Goal: Task Accomplishment & Management: Manage account settings

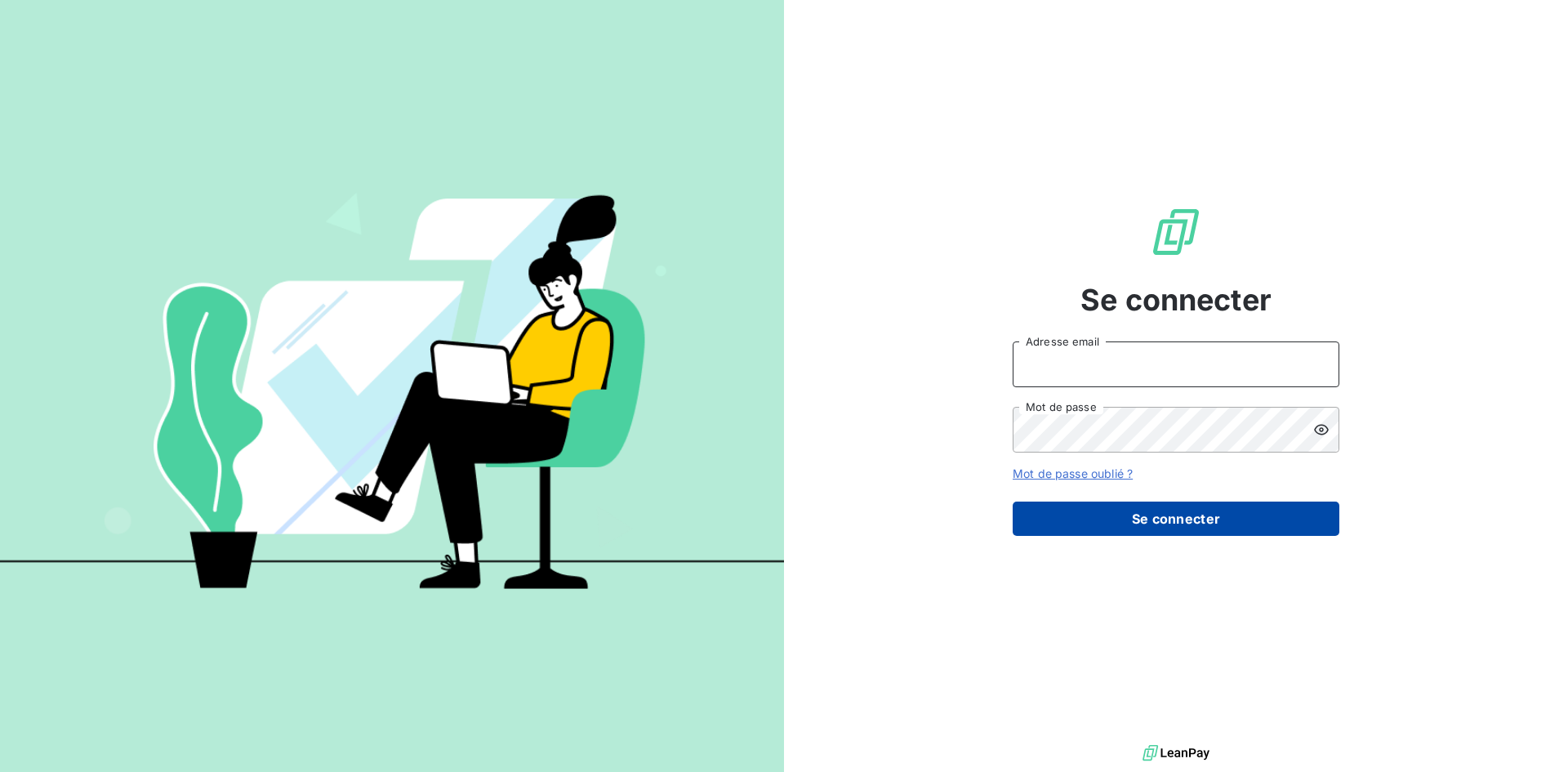
type input "matthieu.licata@edhd-hydro.com"
click at [1145, 518] on button "Se connecter" at bounding box center [1176, 518] width 327 height 34
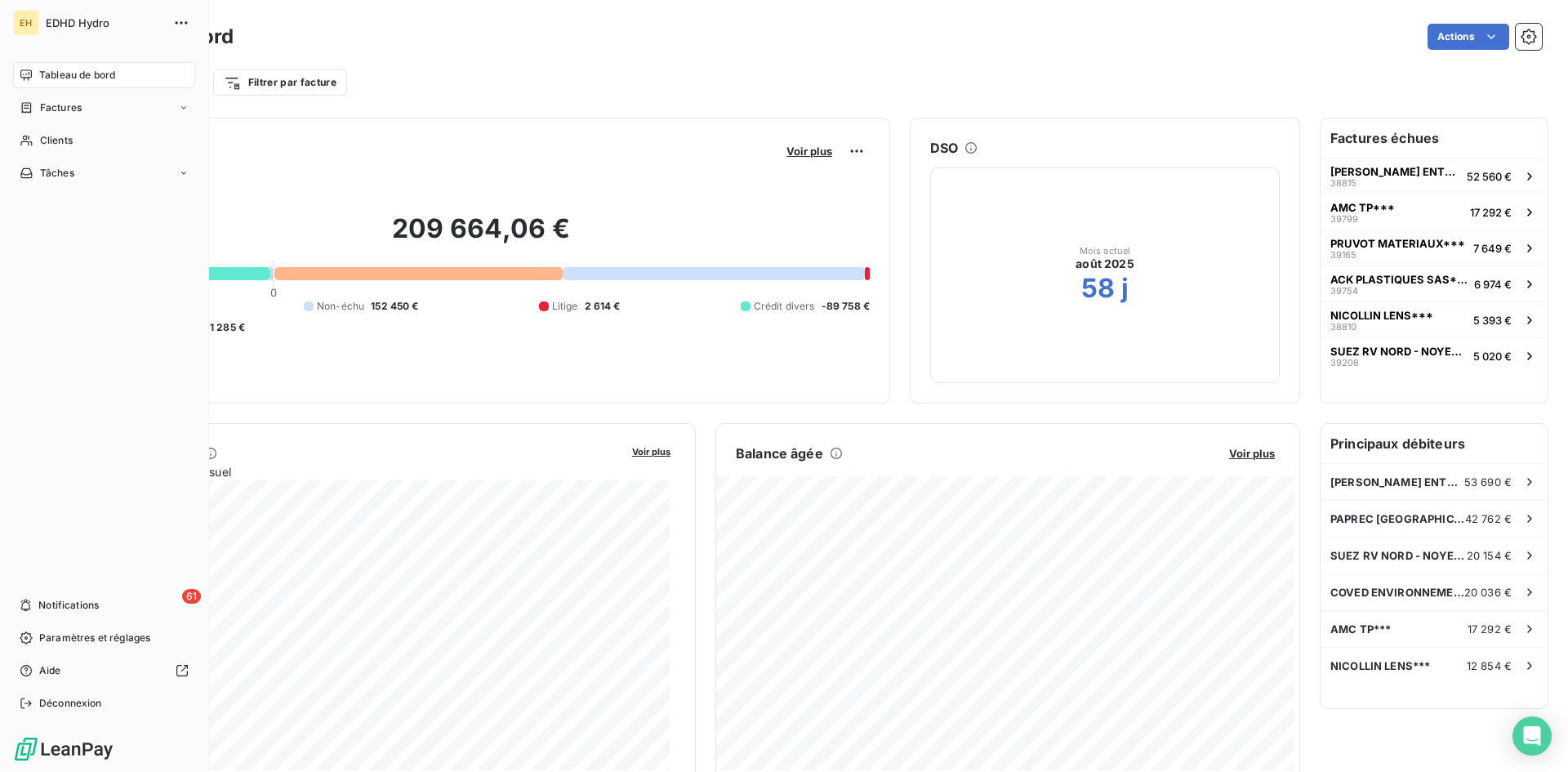
click at [60, 72] on span "Tableau de bord" at bounding box center [77, 75] width 76 height 15
click at [59, 137] on span "Clients" at bounding box center [57, 140] width 33 height 15
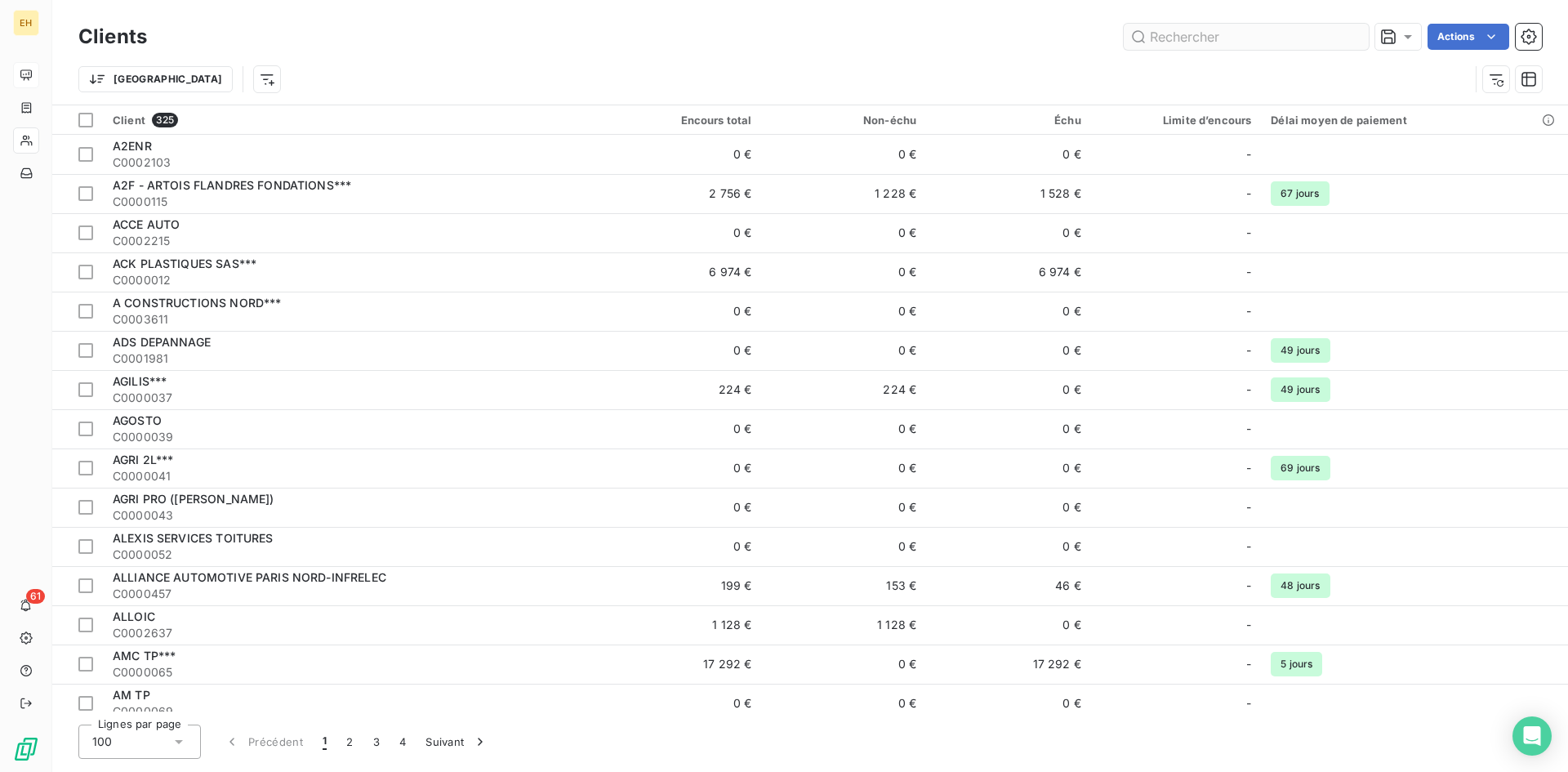
click at [1167, 44] on input "text" at bounding box center [1246, 37] width 245 height 26
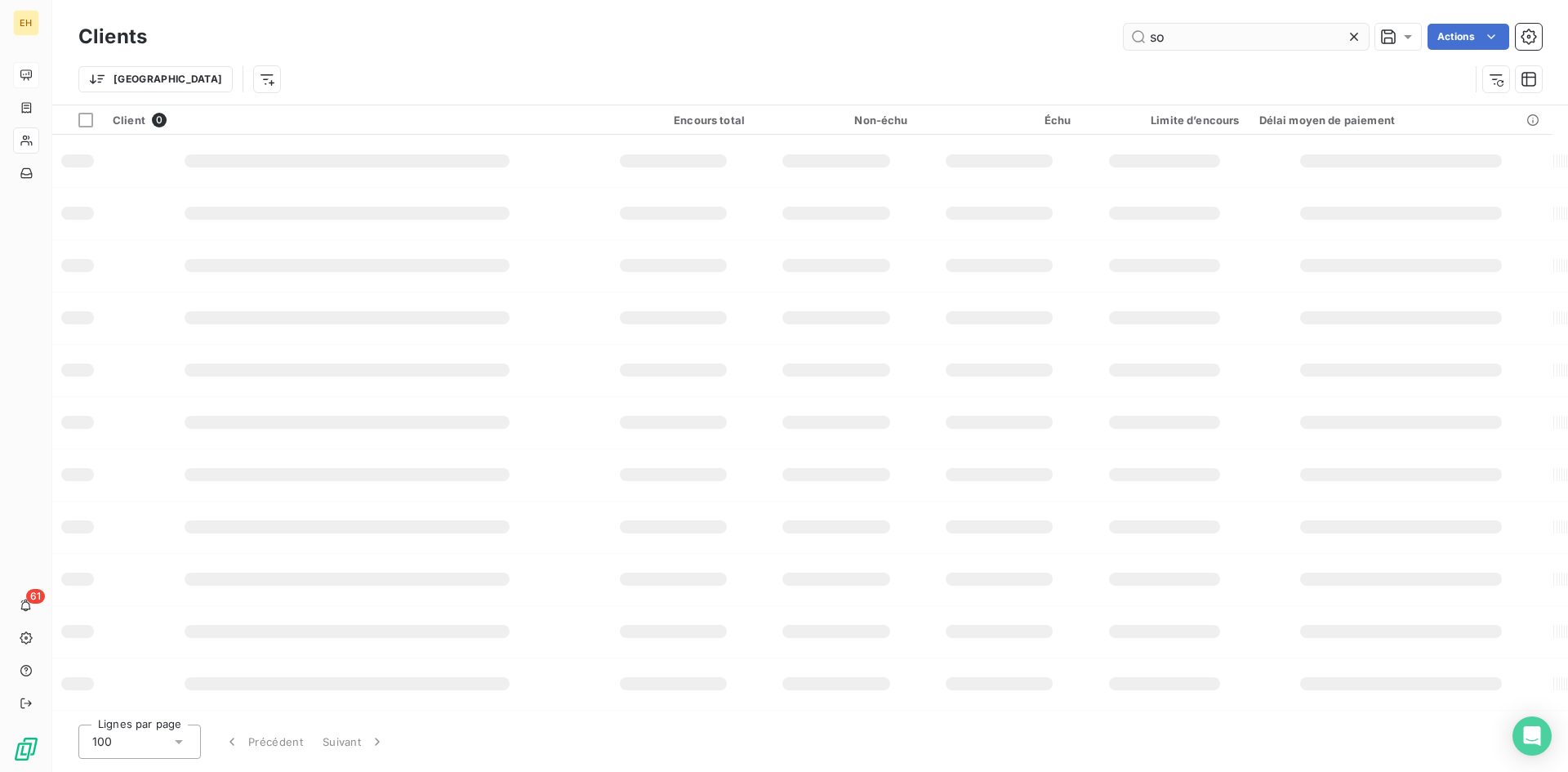
type input "s"
